Goal: Register for event/course

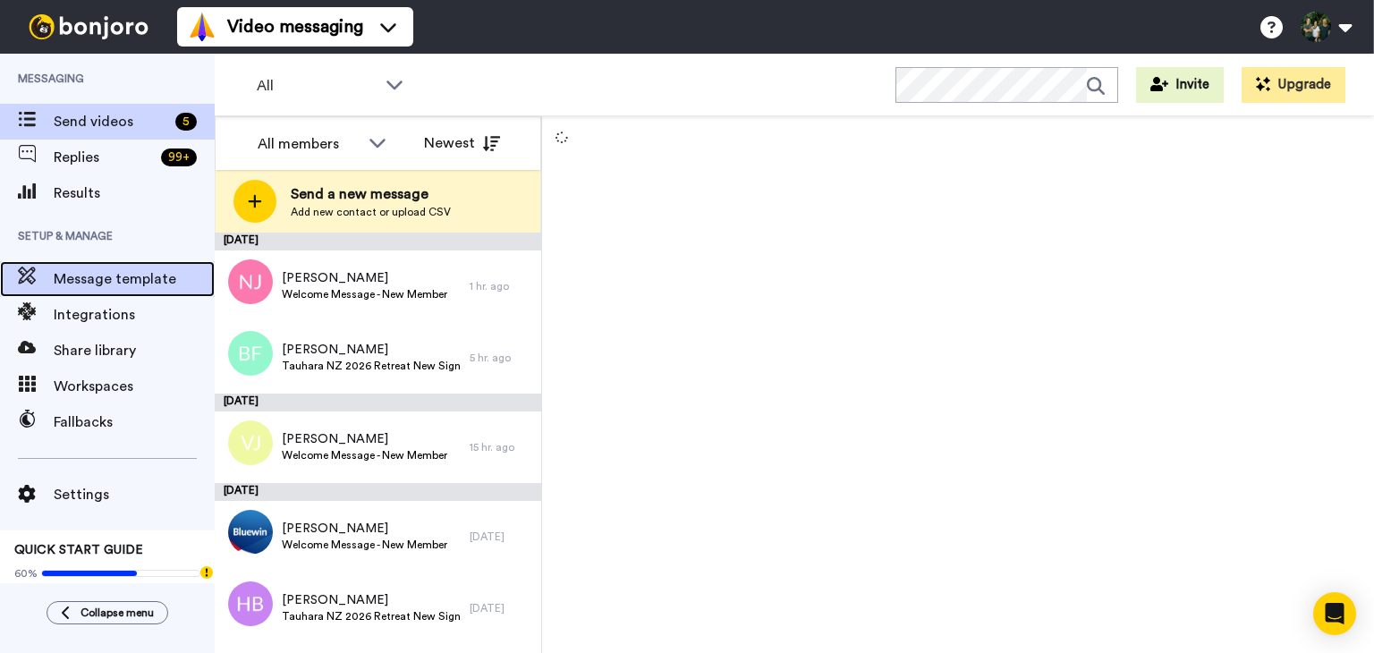
click at [87, 281] on span "Message template" at bounding box center [134, 278] width 161 height 21
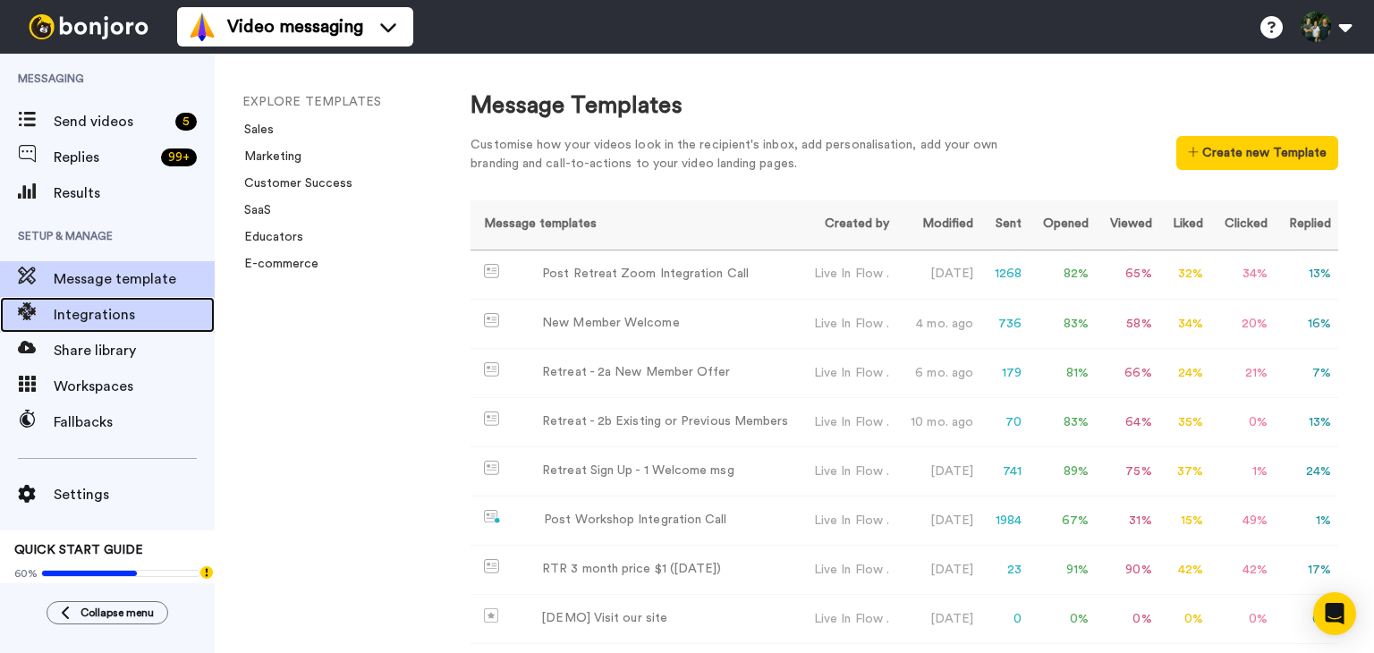
click at [89, 316] on span "Integrations" at bounding box center [134, 314] width 161 height 21
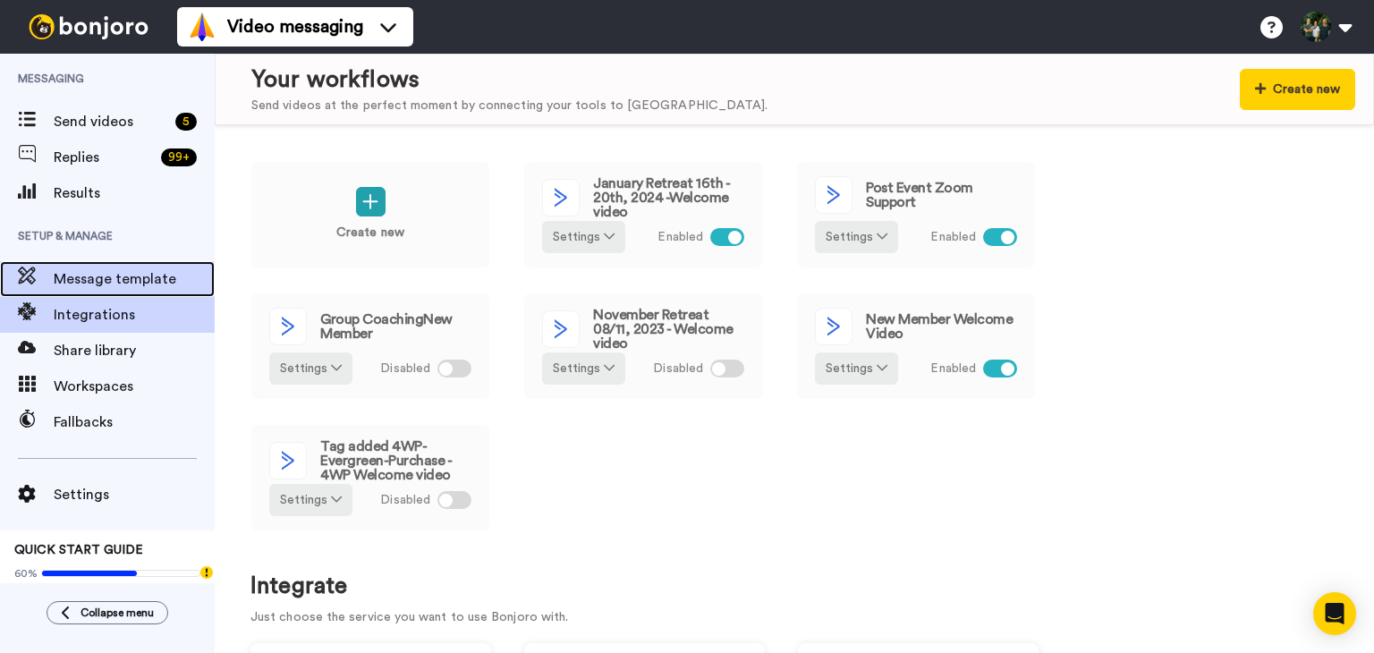
click at [113, 281] on span "Message template" at bounding box center [134, 278] width 161 height 21
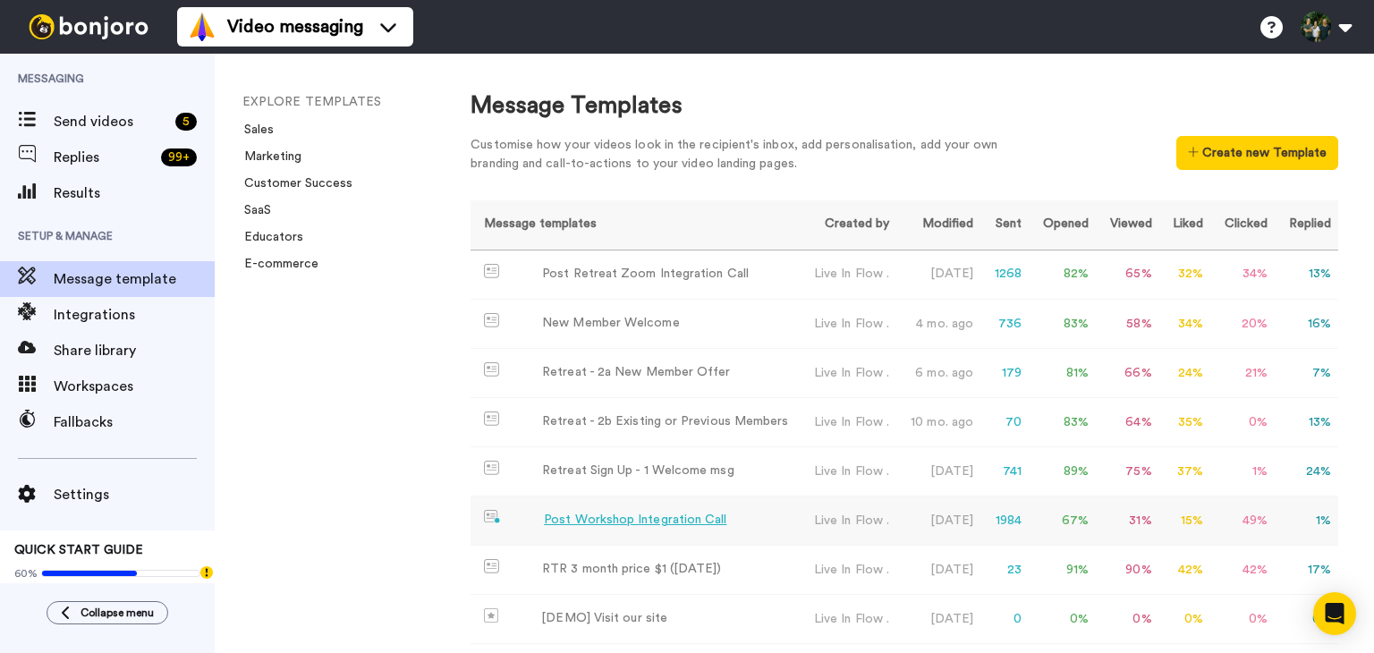
click at [648, 523] on div "Post Workshop Integration Call" at bounding box center [635, 520] width 183 height 19
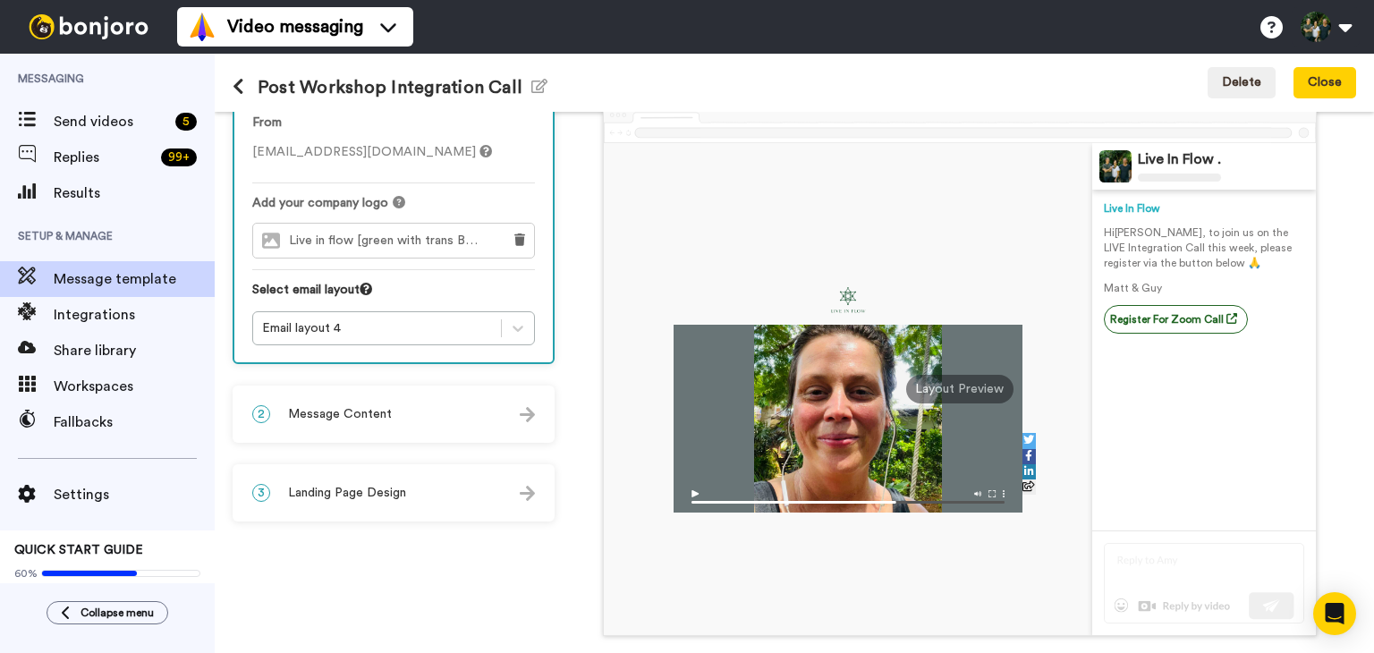
scroll to position [89, 0]
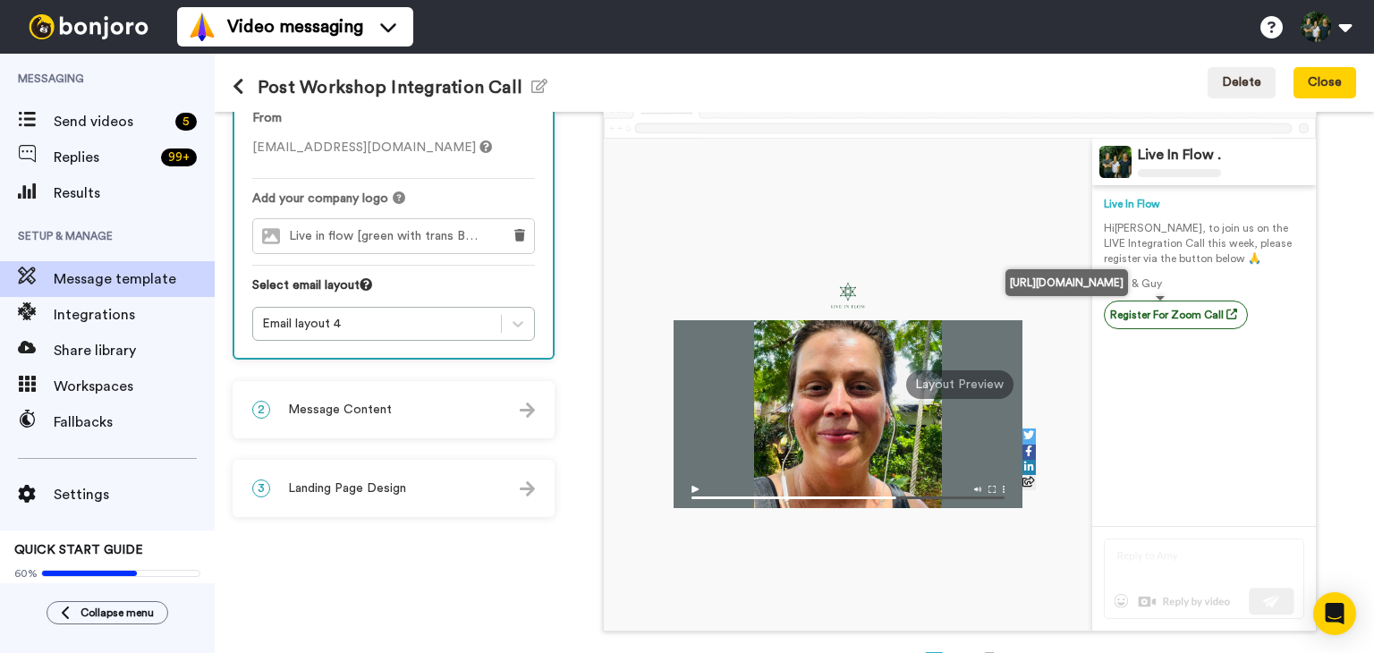
click at [1157, 314] on link "Register For Zoom Call" at bounding box center [1176, 315] width 144 height 29
click at [1227, 313] on icon at bounding box center [1232, 314] width 11 height 11
drag, startPoint x: 1112, startPoint y: 309, endPoint x: 1171, endPoint y: 312, distance: 59.2
click at [1171, 312] on link "Register For Zoom Call" at bounding box center [1176, 315] width 144 height 29
click at [1156, 321] on link "Register For Zoom Call" at bounding box center [1176, 315] width 144 height 29
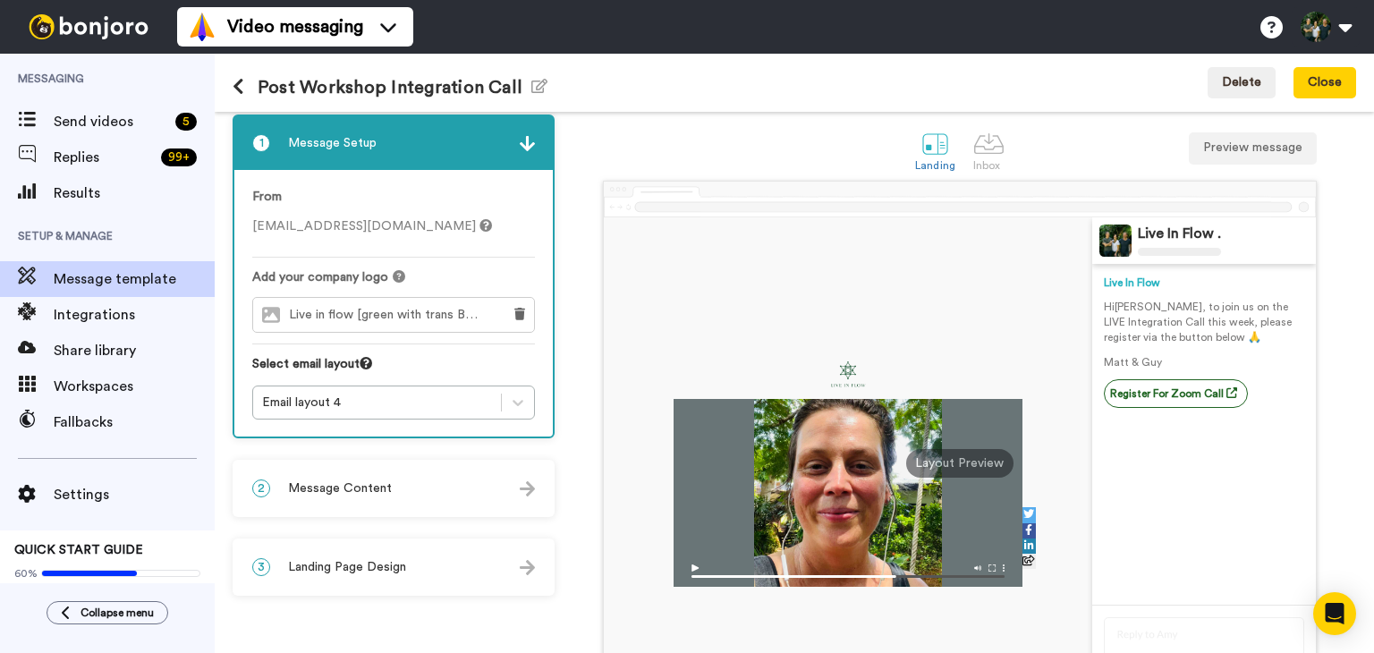
scroll to position [0, 0]
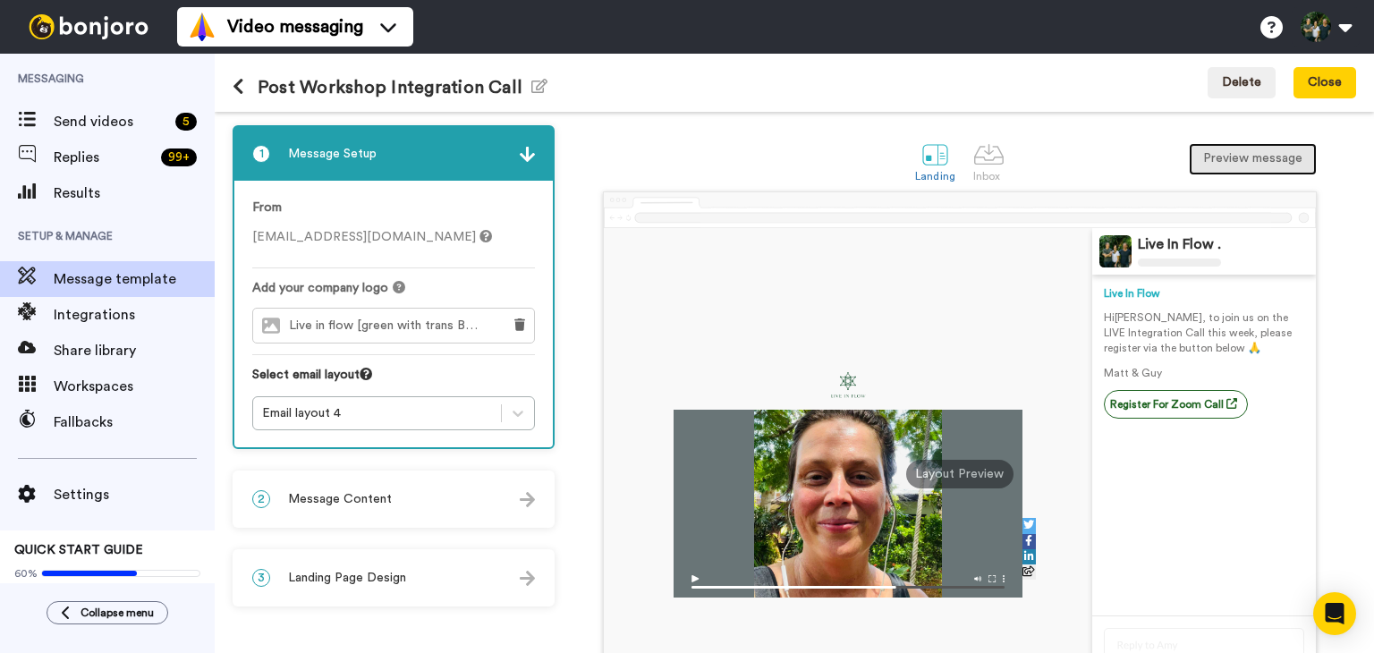
click at [1239, 161] on button "Preview message" at bounding box center [1253, 159] width 128 height 32
click at [1123, 411] on link "Register For Zoom Call" at bounding box center [1176, 404] width 144 height 29
click at [1319, 76] on button "Close" at bounding box center [1325, 83] width 63 height 32
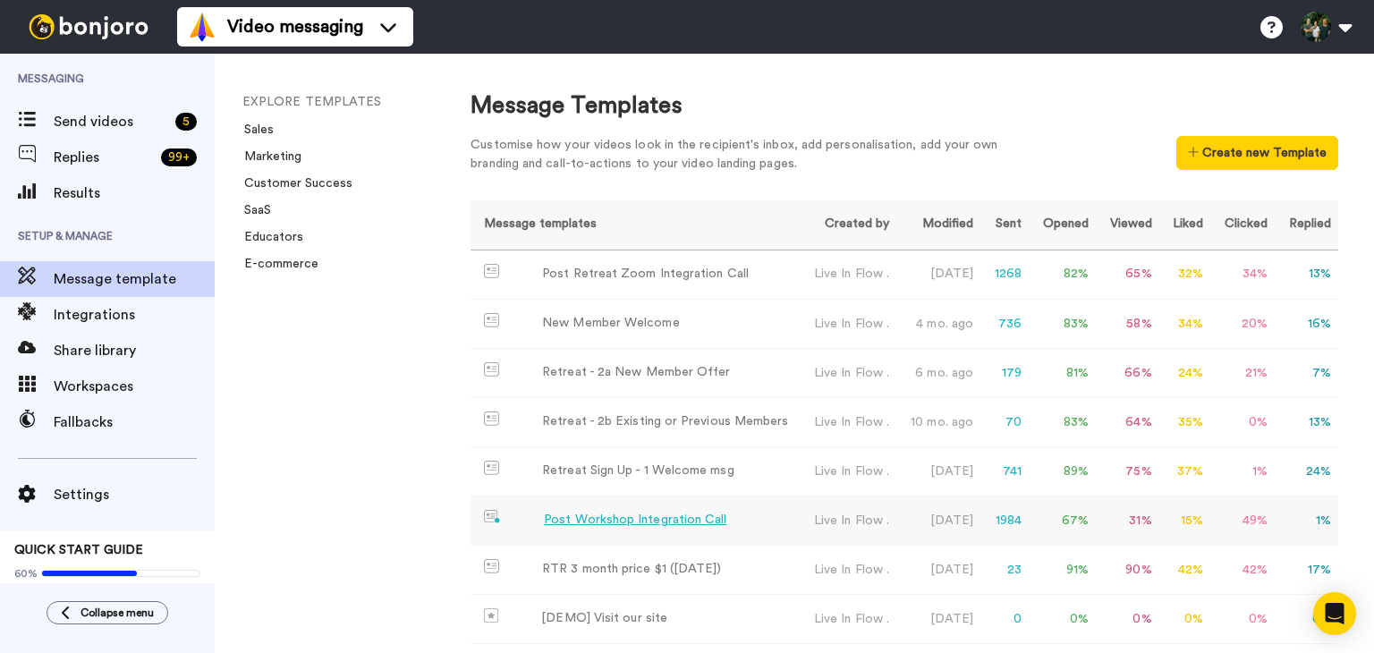
click at [651, 522] on div "Post Workshop Integration Call" at bounding box center [635, 520] width 183 height 19
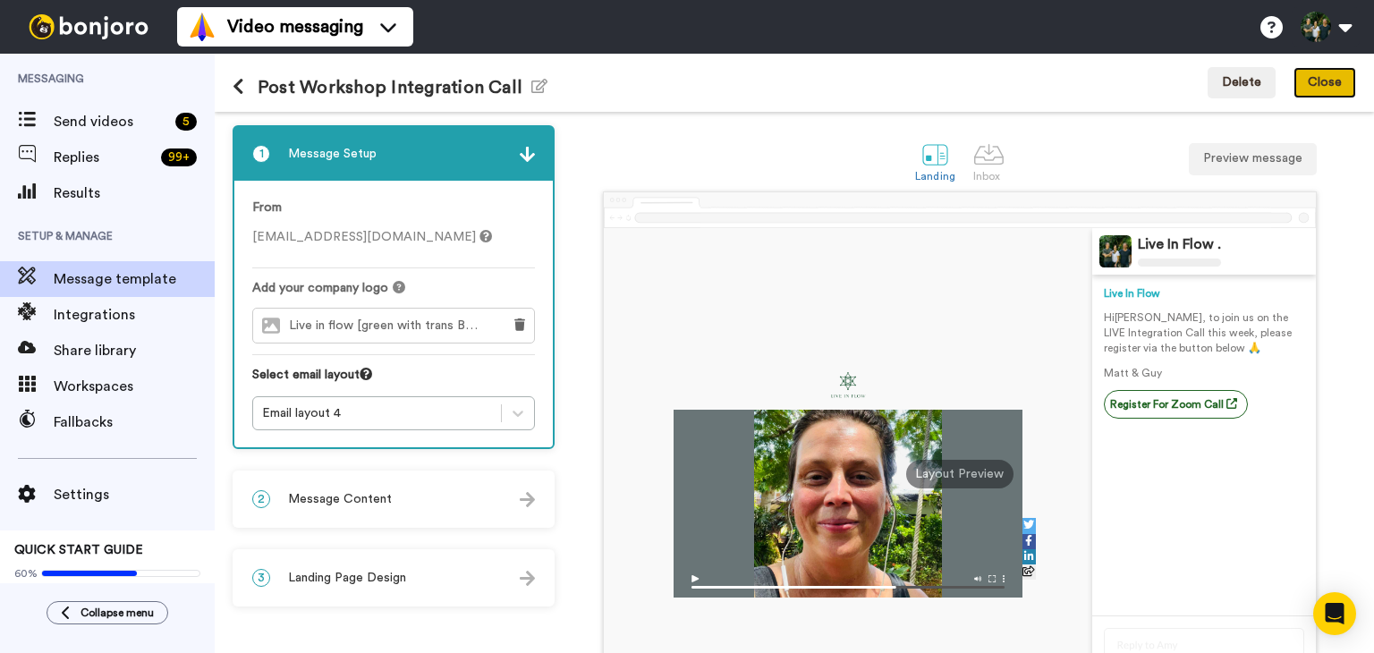
click at [1329, 80] on button "Close" at bounding box center [1325, 83] width 63 height 32
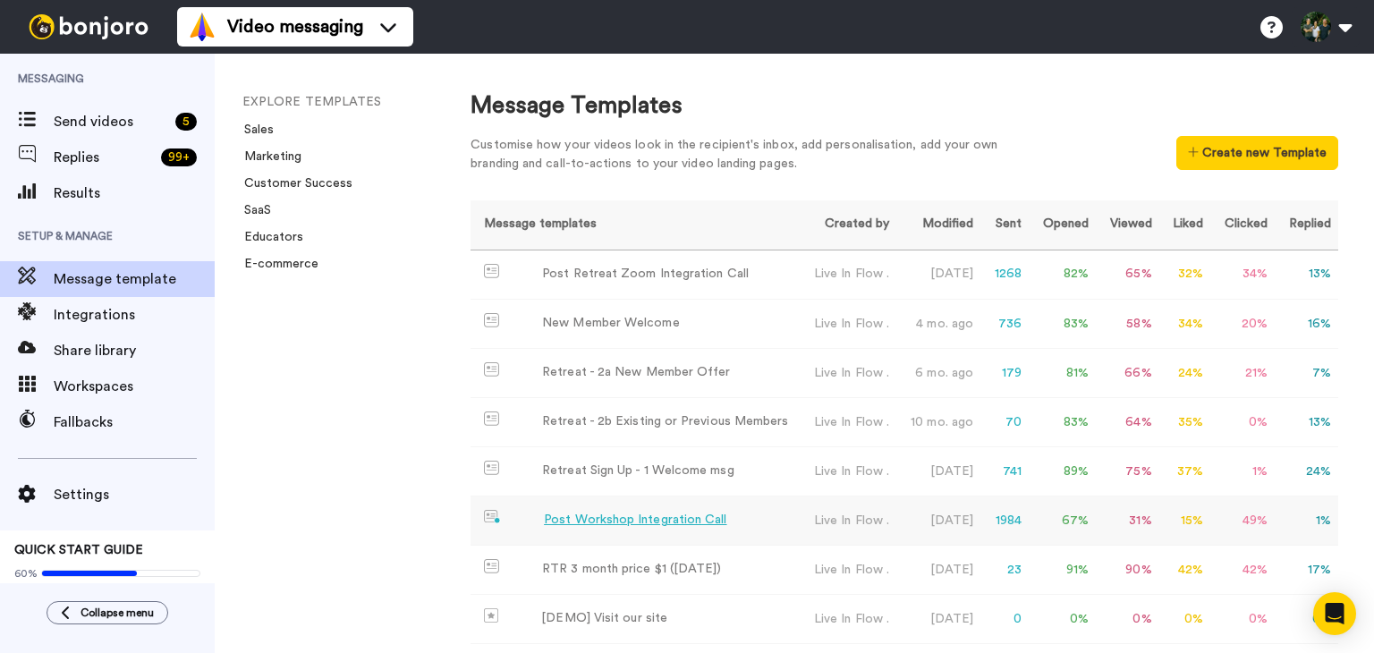
click at [634, 520] on div "Post Workshop Integration Call" at bounding box center [635, 520] width 183 height 19
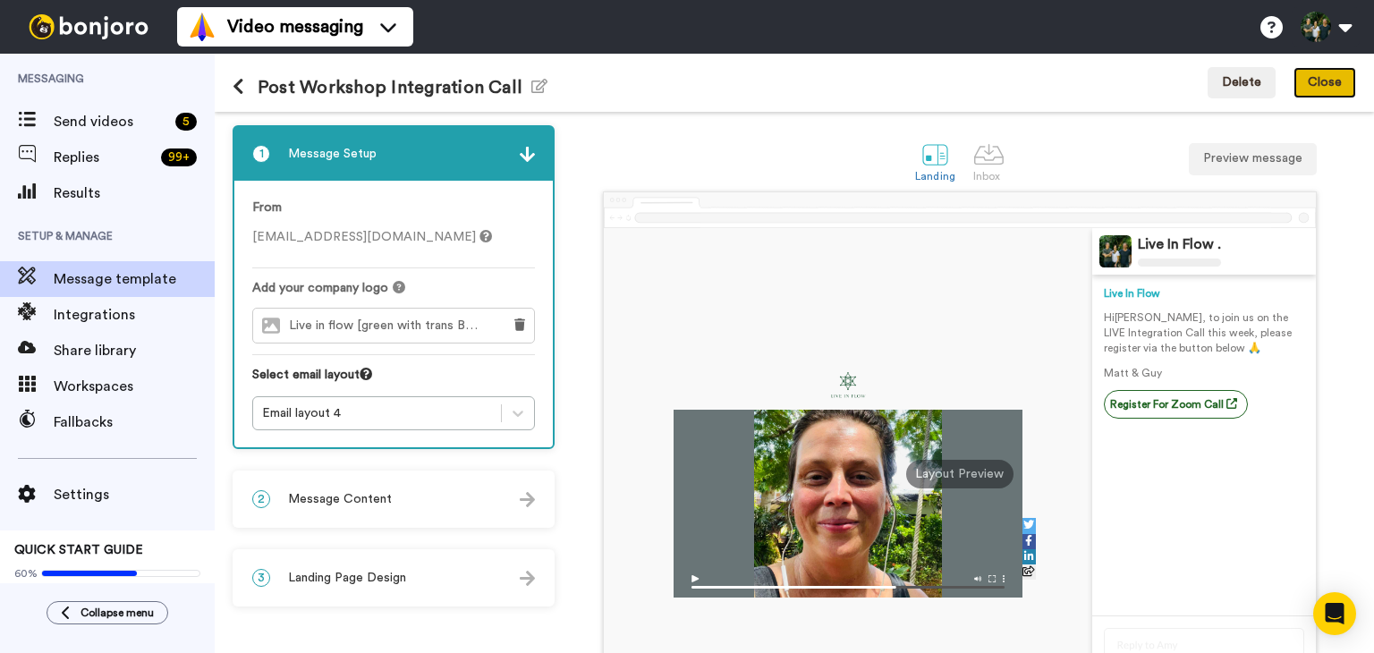
click at [1323, 81] on button "Close" at bounding box center [1325, 83] width 63 height 32
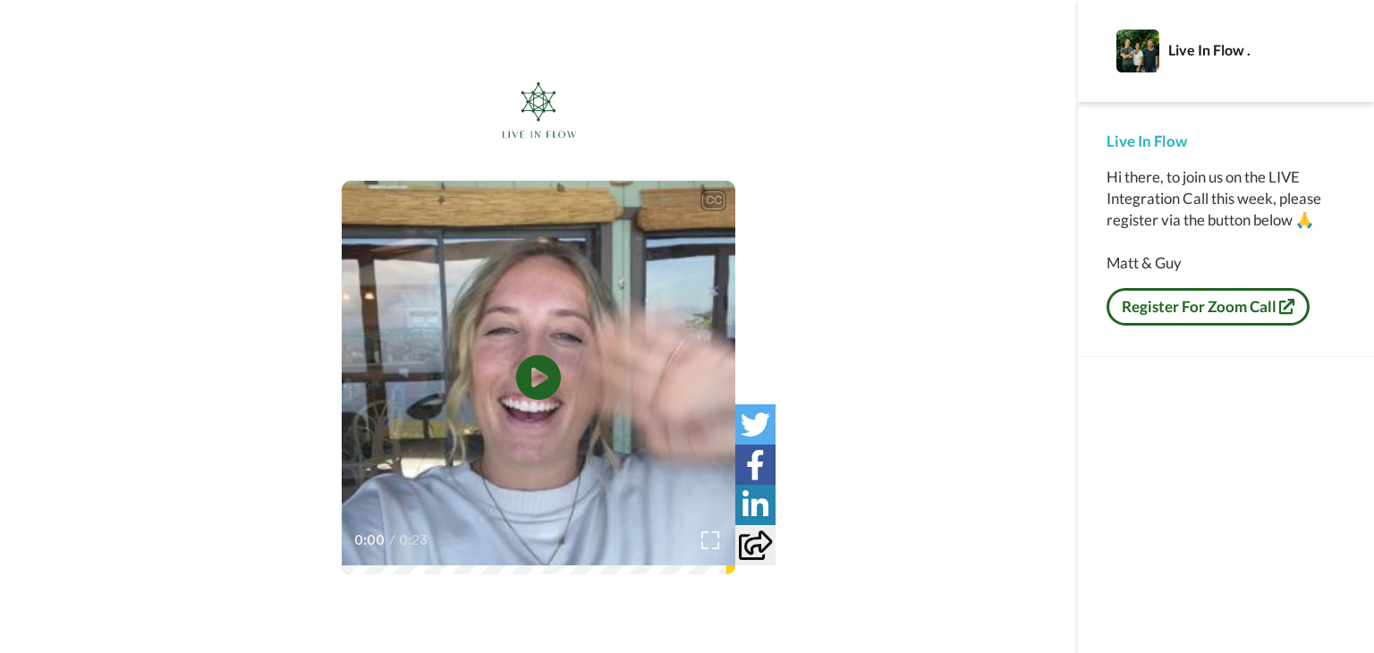
click at [1281, 302] on icon at bounding box center [1286, 306] width 15 height 15
click at [1192, 318] on link "Register For Zoom Call" at bounding box center [1208, 307] width 203 height 38
